Goal: Task Accomplishment & Management: Manage account settings

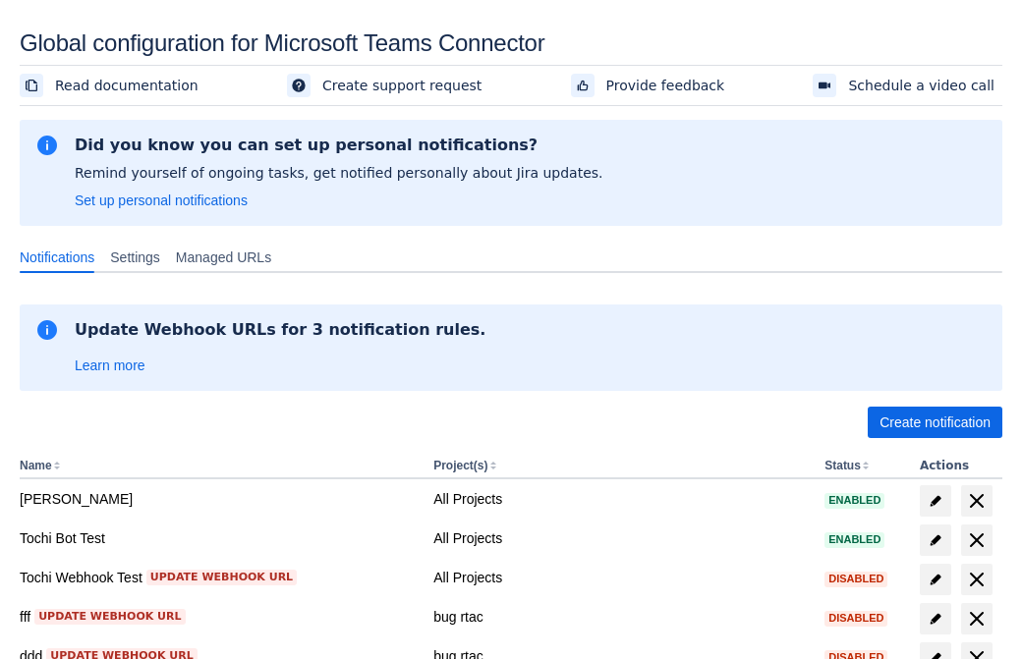
click at [934, 423] on span "Create notification" at bounding box center [934, 422] width 111 height 31
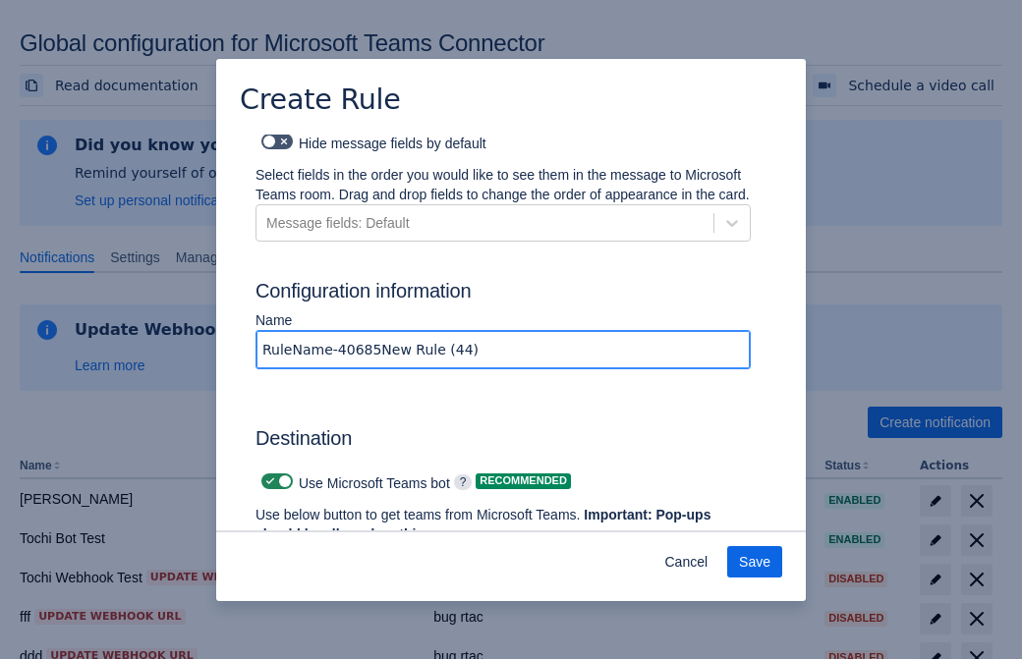
type input "RuleName-406854New Rule (44)"
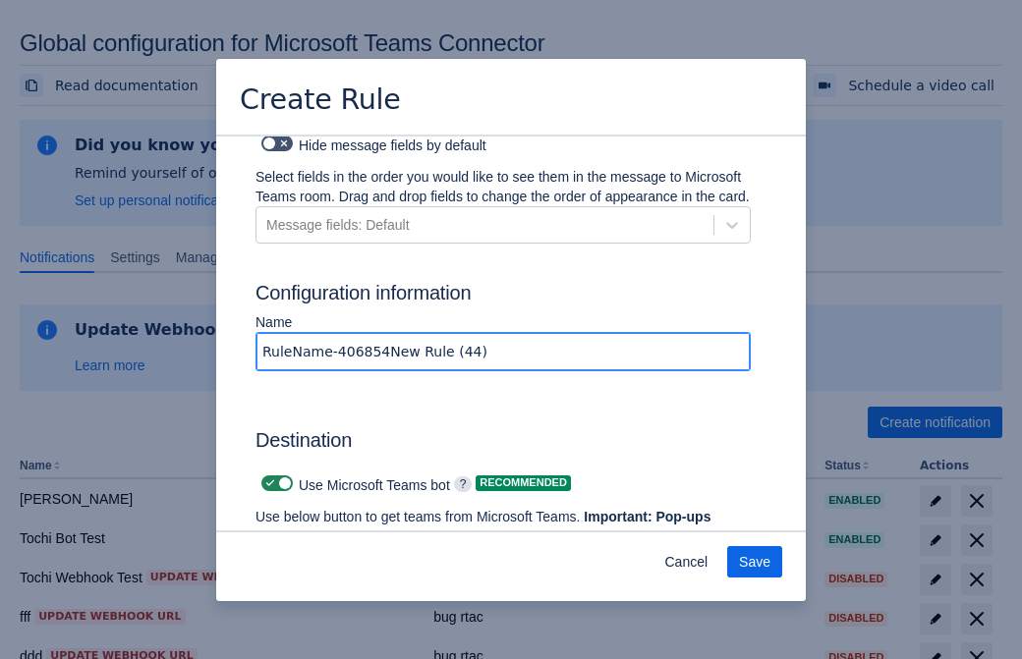
scroll to position [1490, 0]
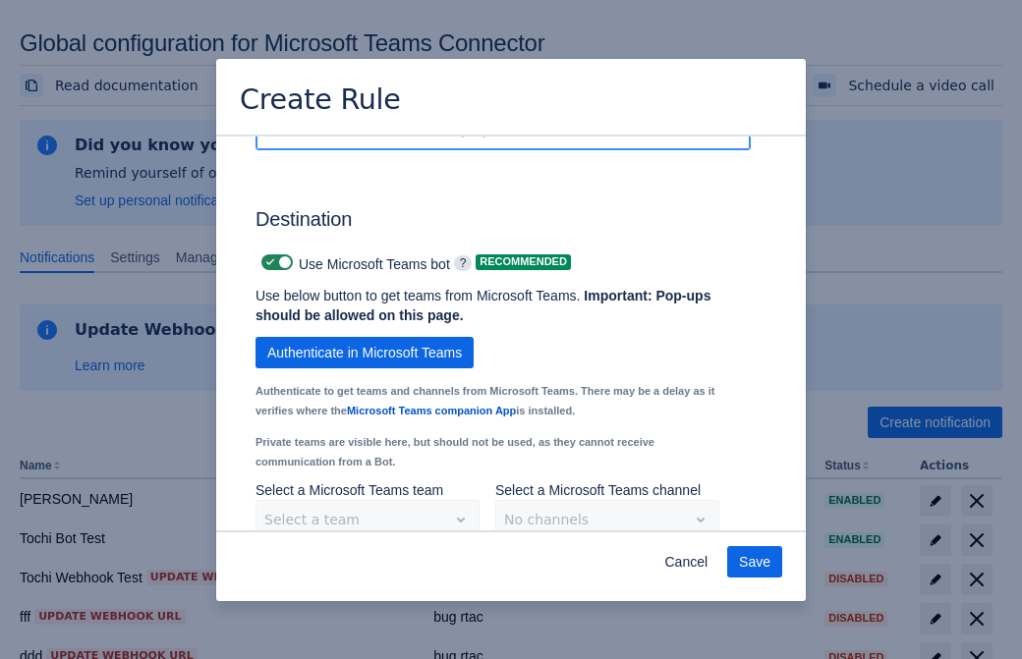
click at [365, 337] on span "Authenticate in Microsoft Teams" at bounding box center [364, 352] width 195 height 31
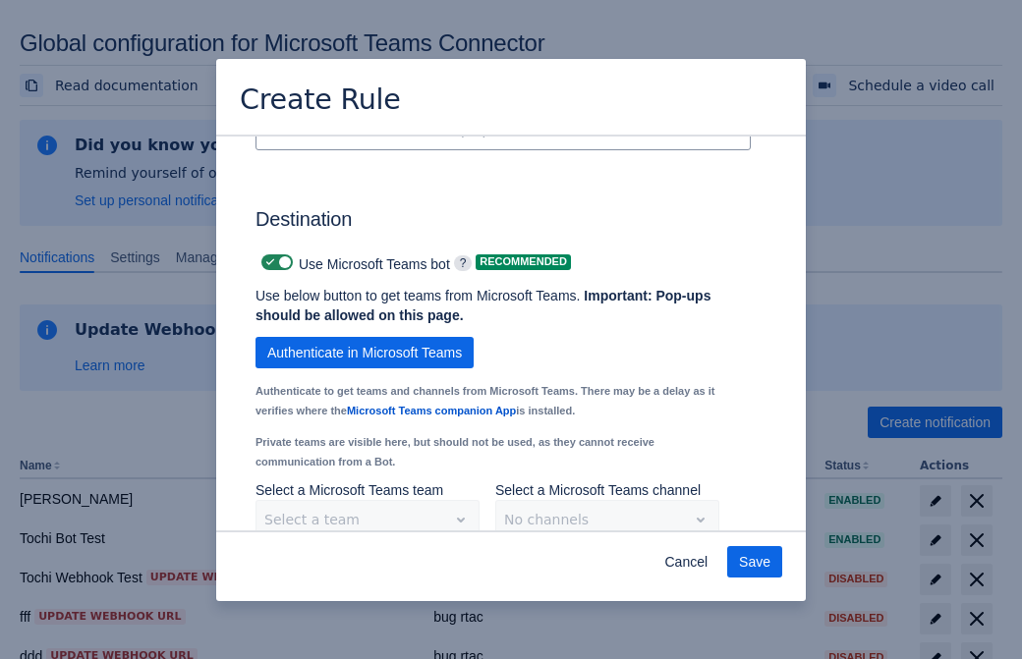
scroll to position [0, 0]
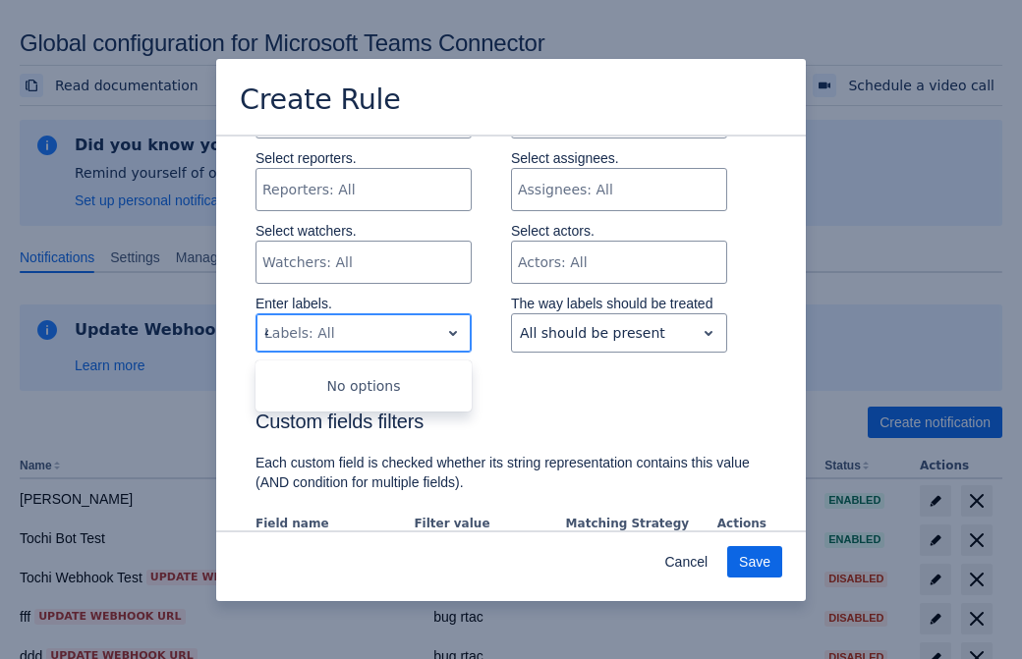
type input "406854_label"
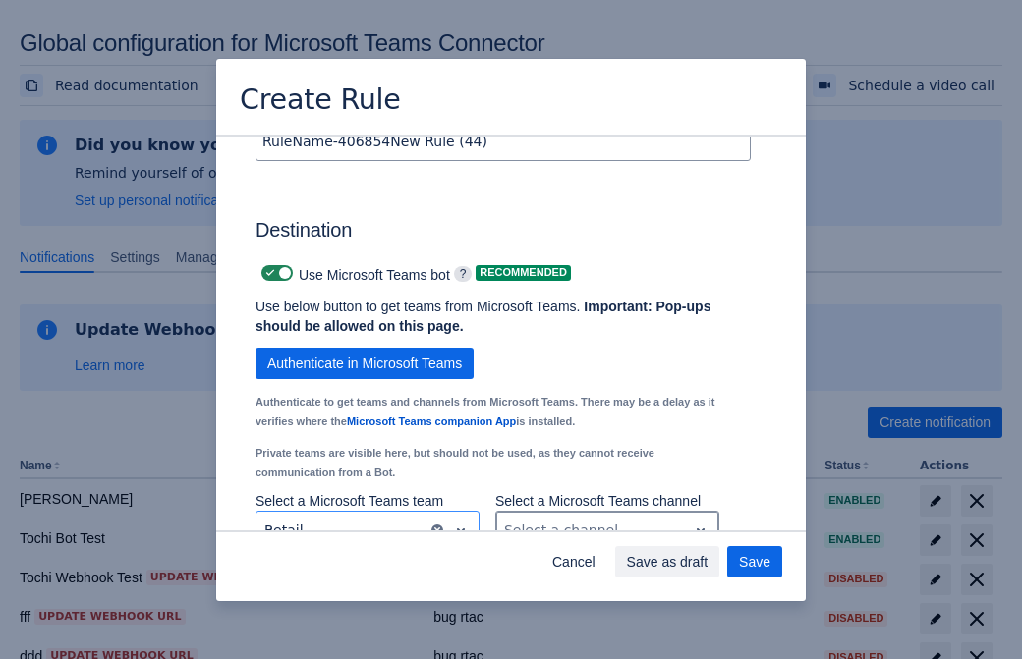
click at [606, 519] on div "Scrollable content" at bounding box center [591, 531] width 175 height 24
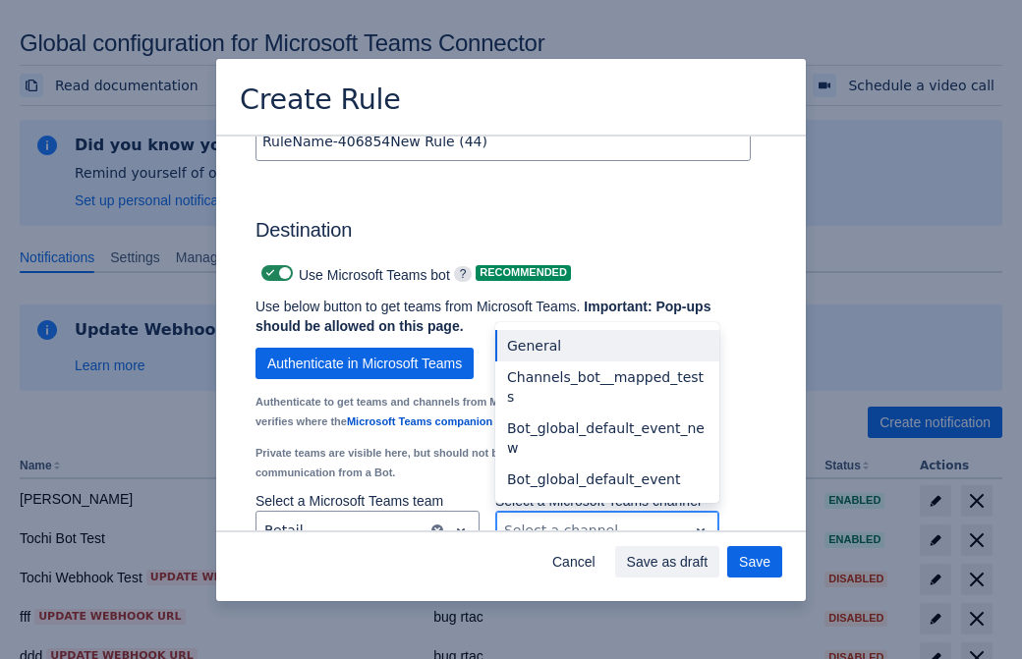
click at [606, 464] on div "Bot_global_default_event" at bounding box center [607, 479] width 224 height 31
click at [708, 562] on span "Save as draft" at bounding box center [668, 561] width 82 height 31
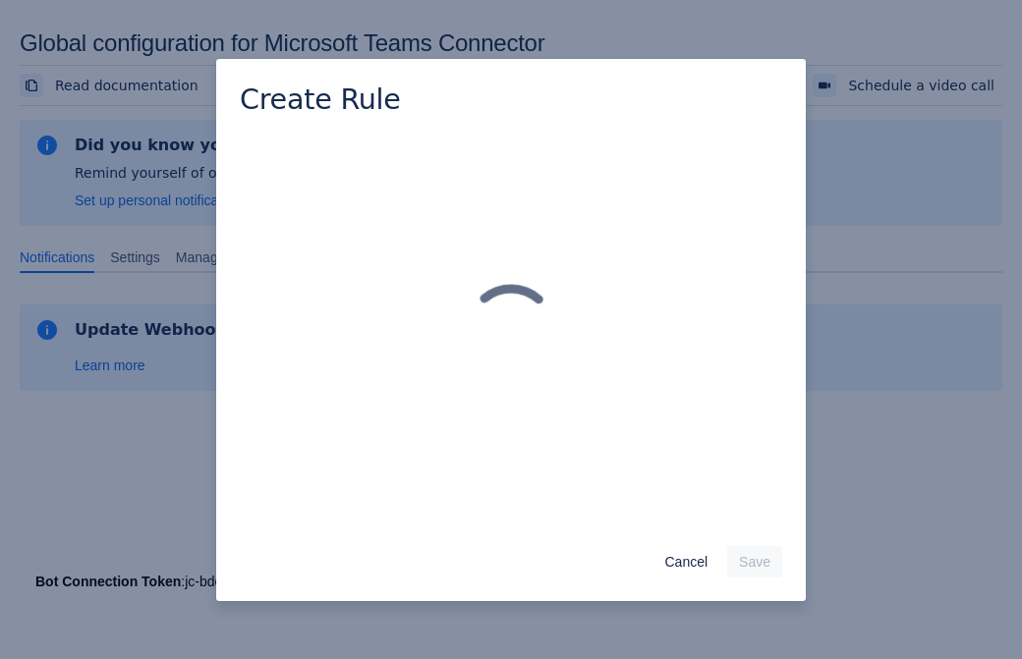
scroll to position [0, 0]
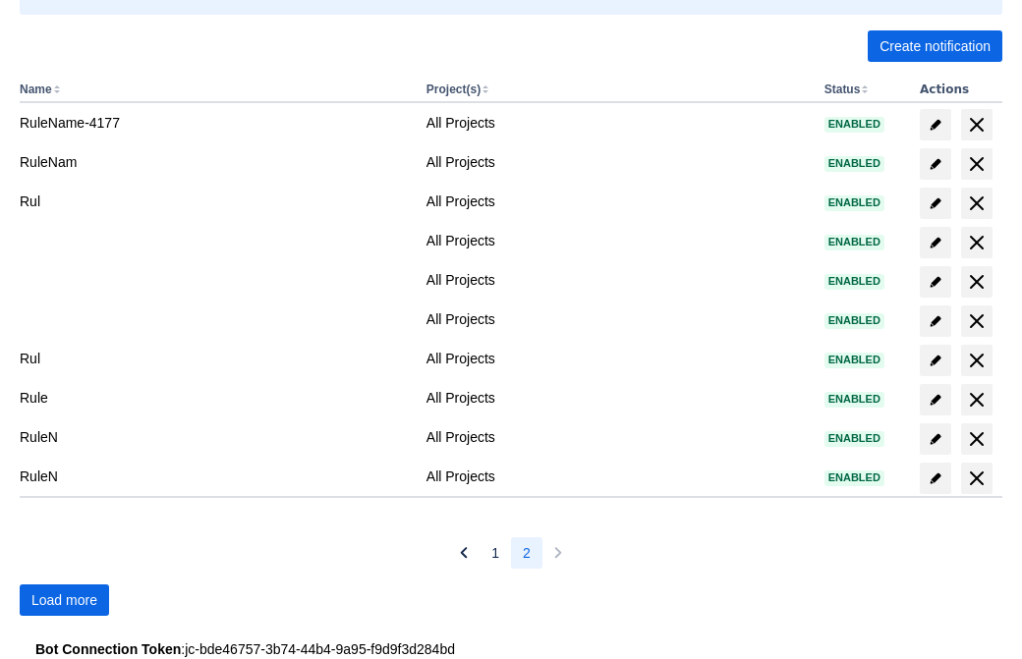
click at [64, 600] on span "Load more" at bounding box center [64, 600] width 66 height 31
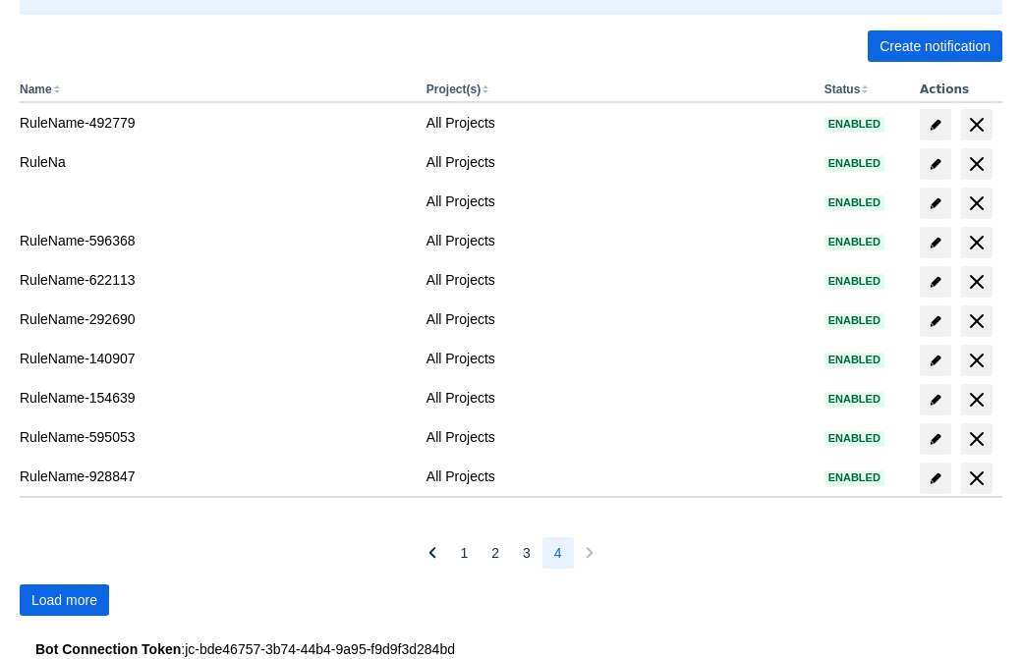
click at [64, 600] on span "Load more" at bounding box center [64, 600] width 66 height 31
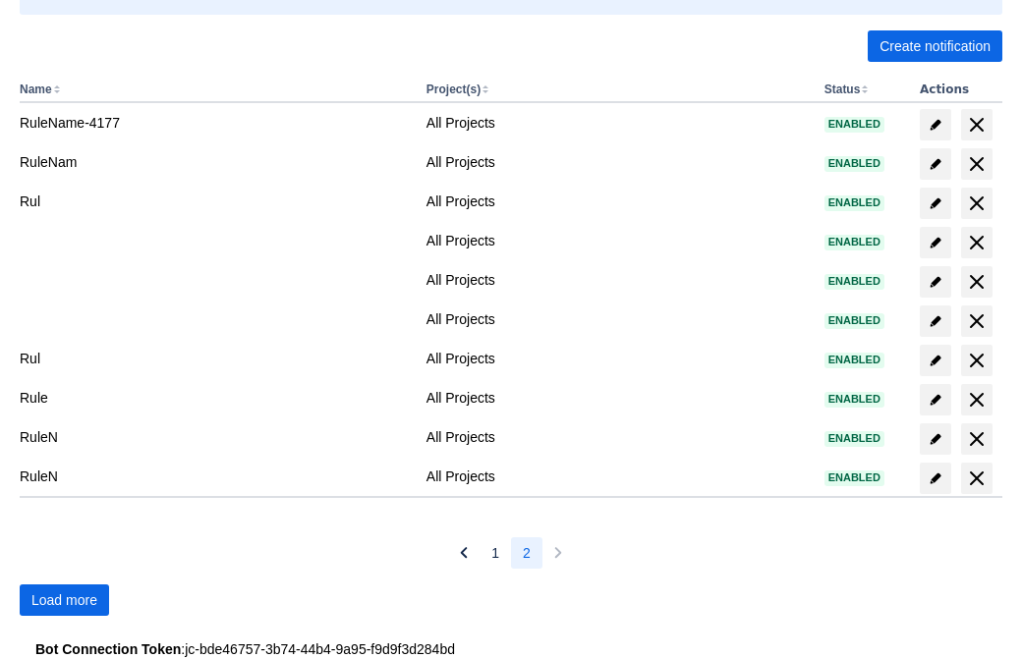
click at [64, 600] on span "Load more" at bounding box center [64, 600] width 66 height 31
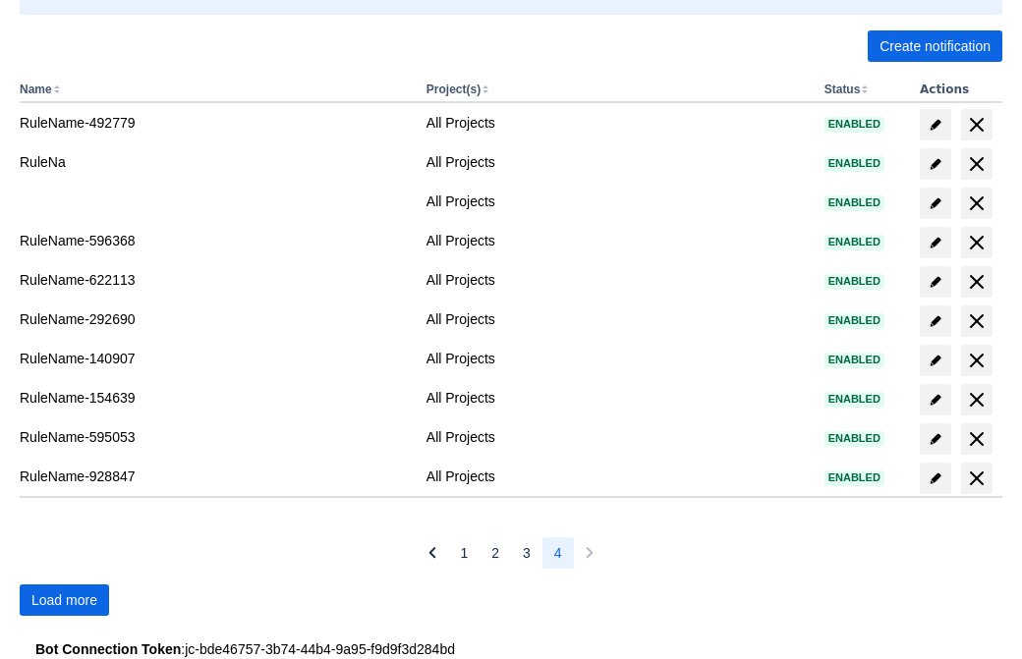
click at [64, 600] on span "Load more" at bounding box center [64, 600] width 66 height 31
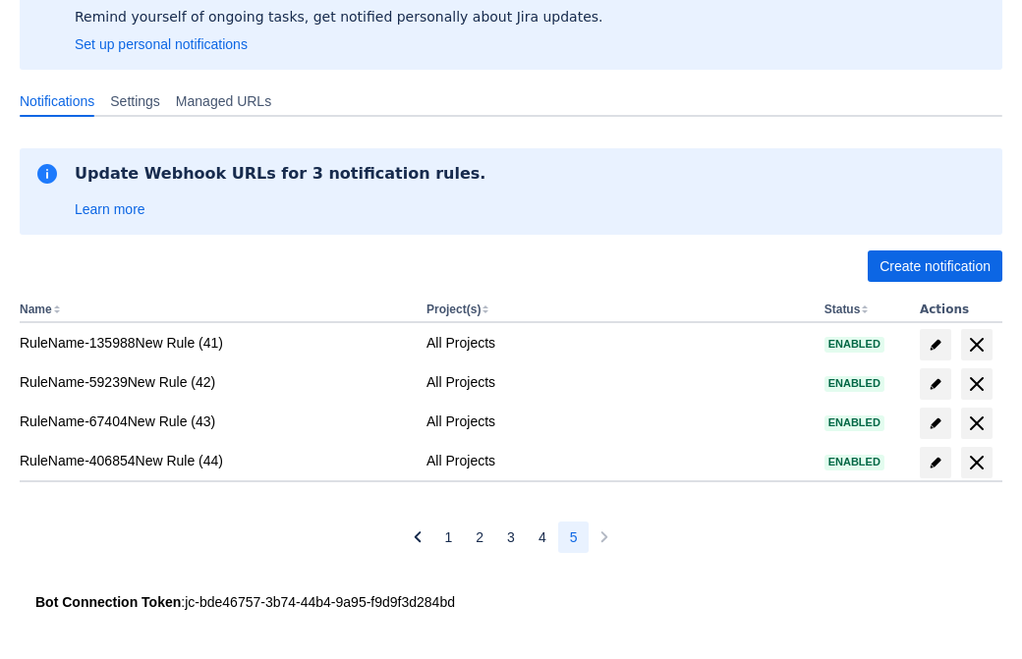
scroll to position [156, 0]
click at [976, 463] on span "delete" at bounding box center [977, 463] width 24 height 24
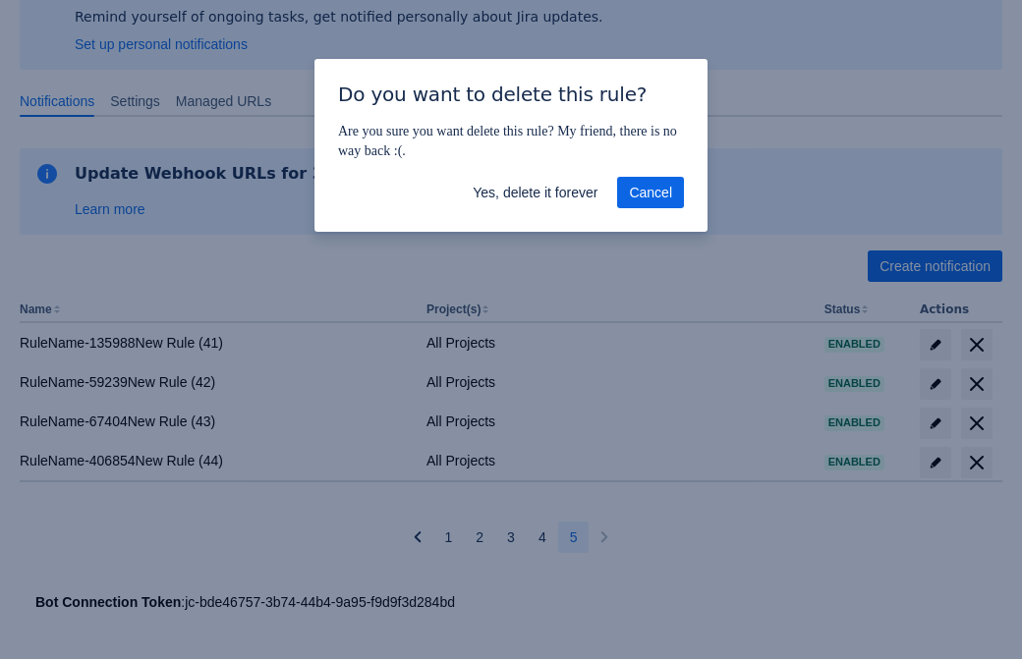
click at [535, 193] on span "Yes, delete it forever" at bounding box center [535, 192] width 125 height 31
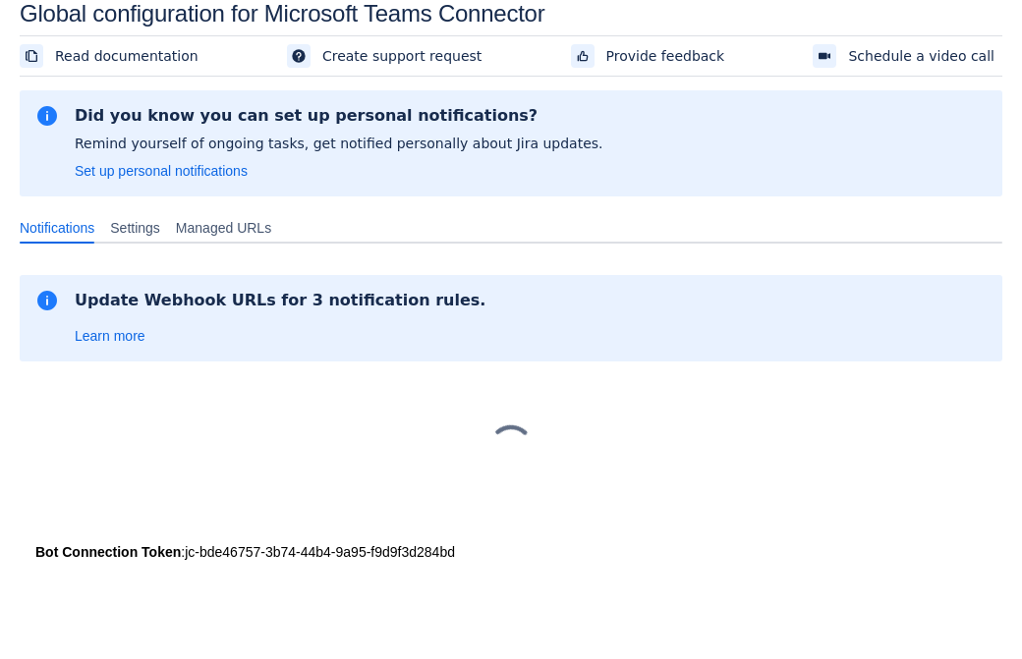
scroll to position [29, 0]
